Goal: Find specific page/section: Find specific page/section

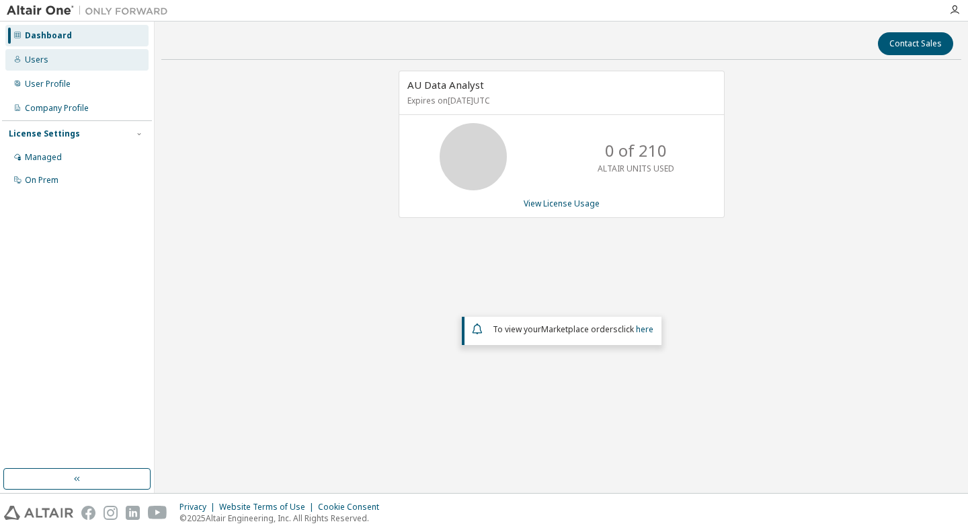
click at [15, 60] on icon at bounding box center [17, 59] width 8 height 8
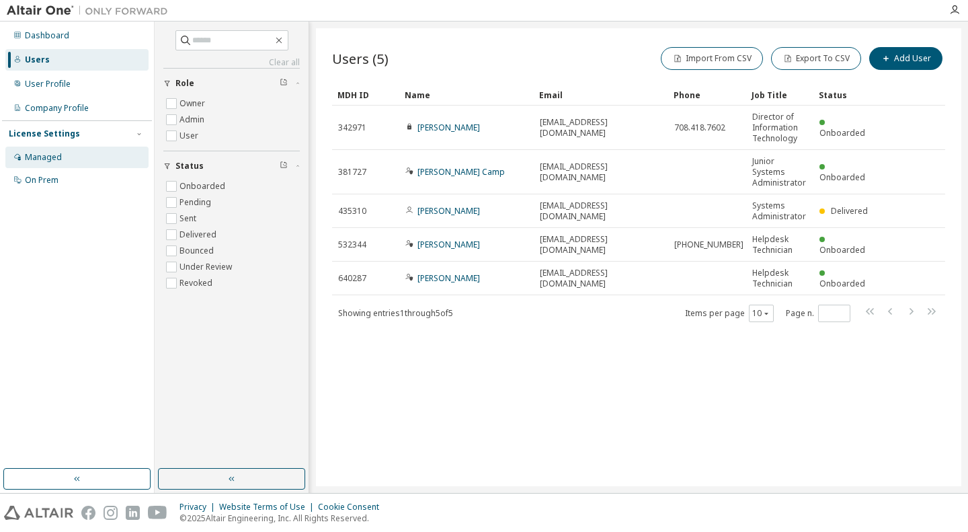
click at [40, 155] on div "Managed" at bounding box center [43, 157] width 37 height 11
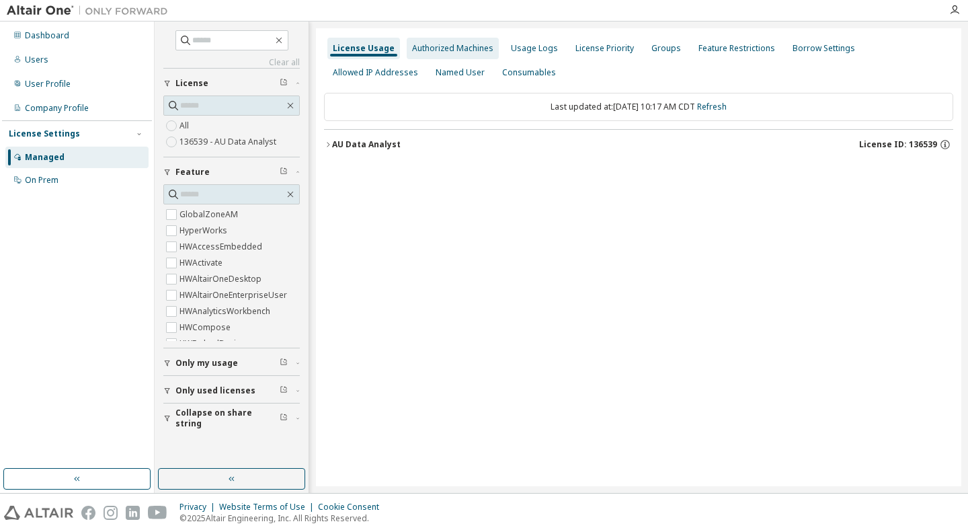
click at [475, 52] on div "Authorized Machines" at bounding box center [452, 48] width 81 height 11
